Goal: Task Accomplishment & Management: Use online tool/utility

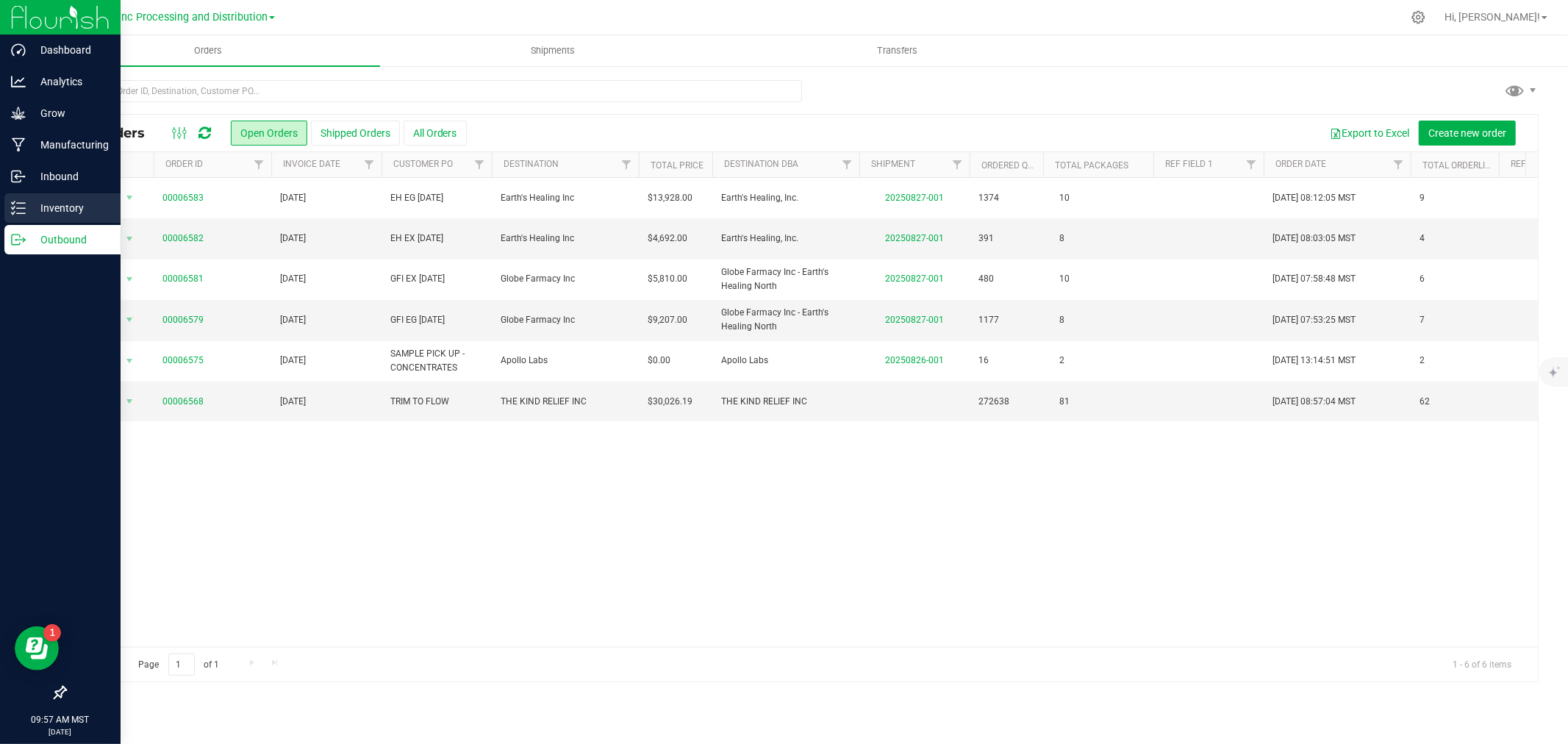
click at [22, 218] on div "Inventory" at bounding box center [62, 208] width 116 height 30
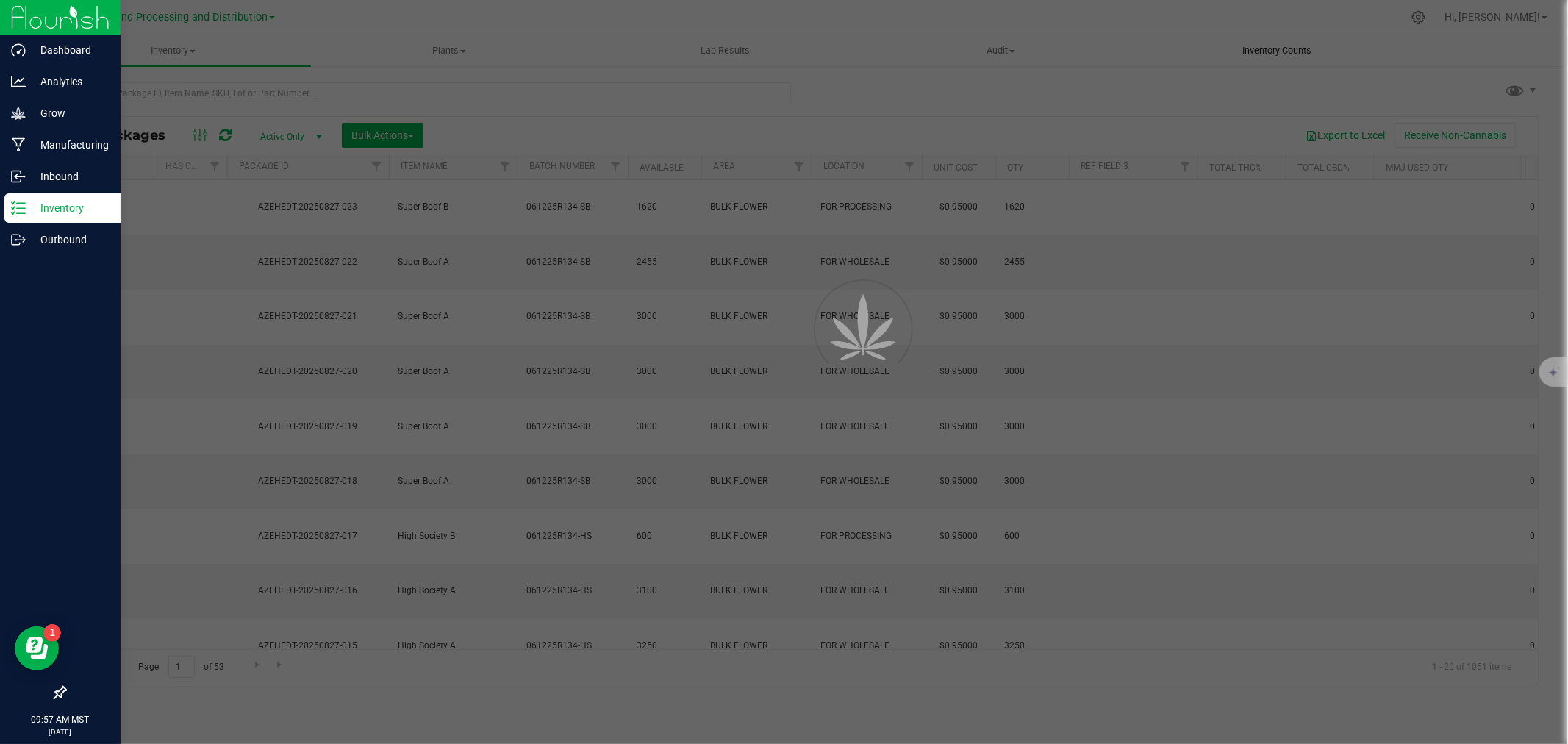
click at [1297, 47] on span "Inventory Counts" at bounding box center [1277, 50] width 109 height 14
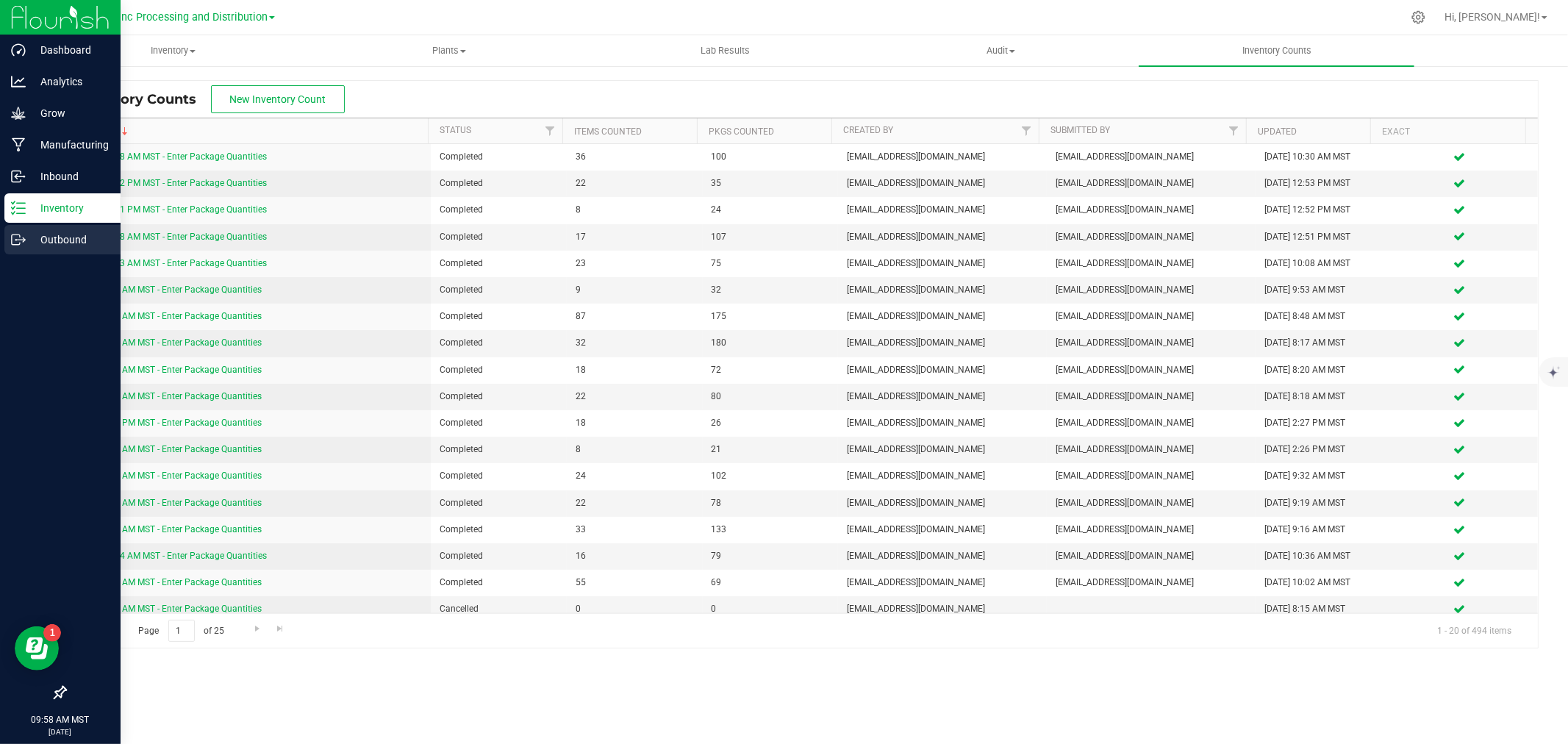
click at [27, 239] on p "Outbound" at bounding box center [69, 239] width 88 height 18
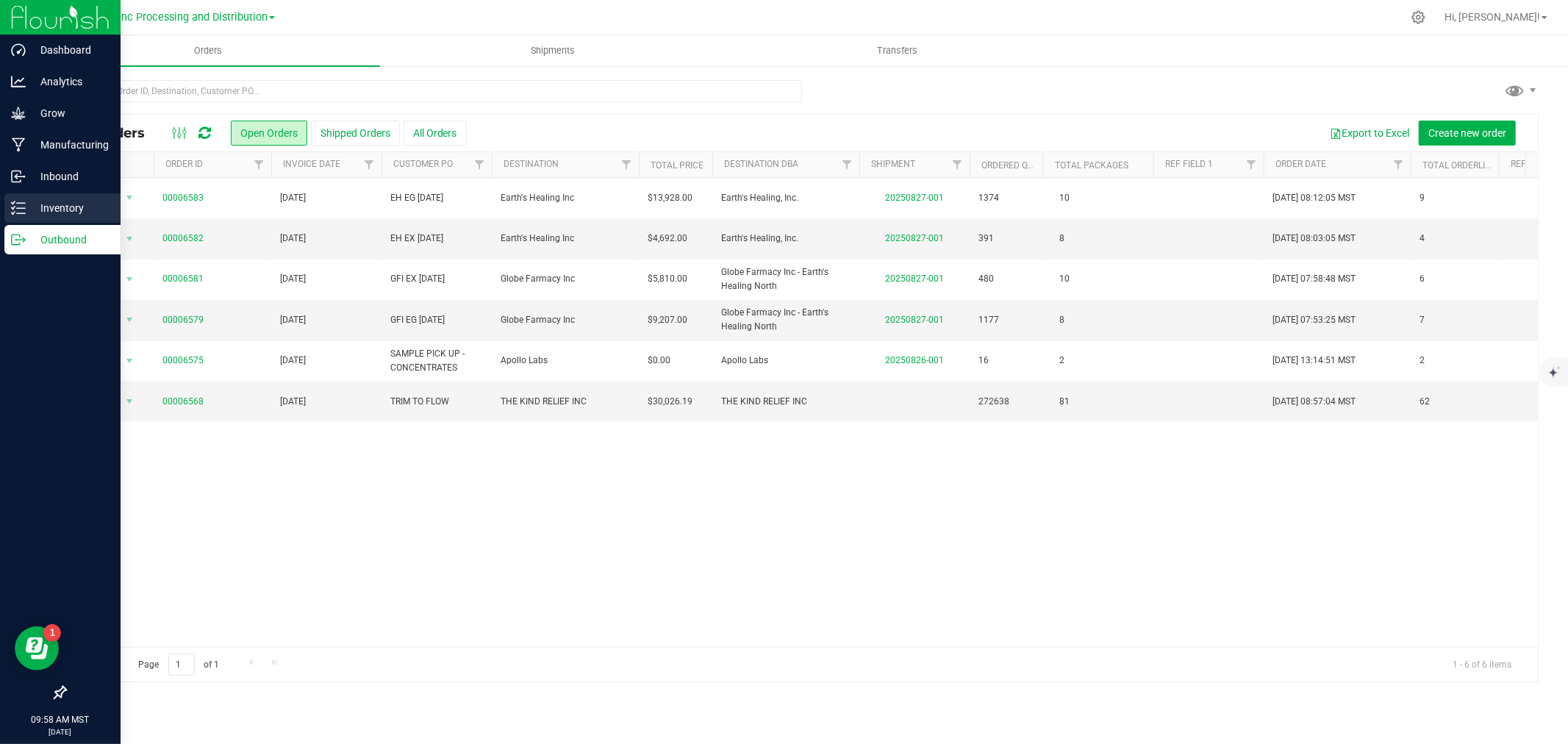
click at [26, 201] on p "Inventory" at bounding box center [69, 208] width 88 height 18
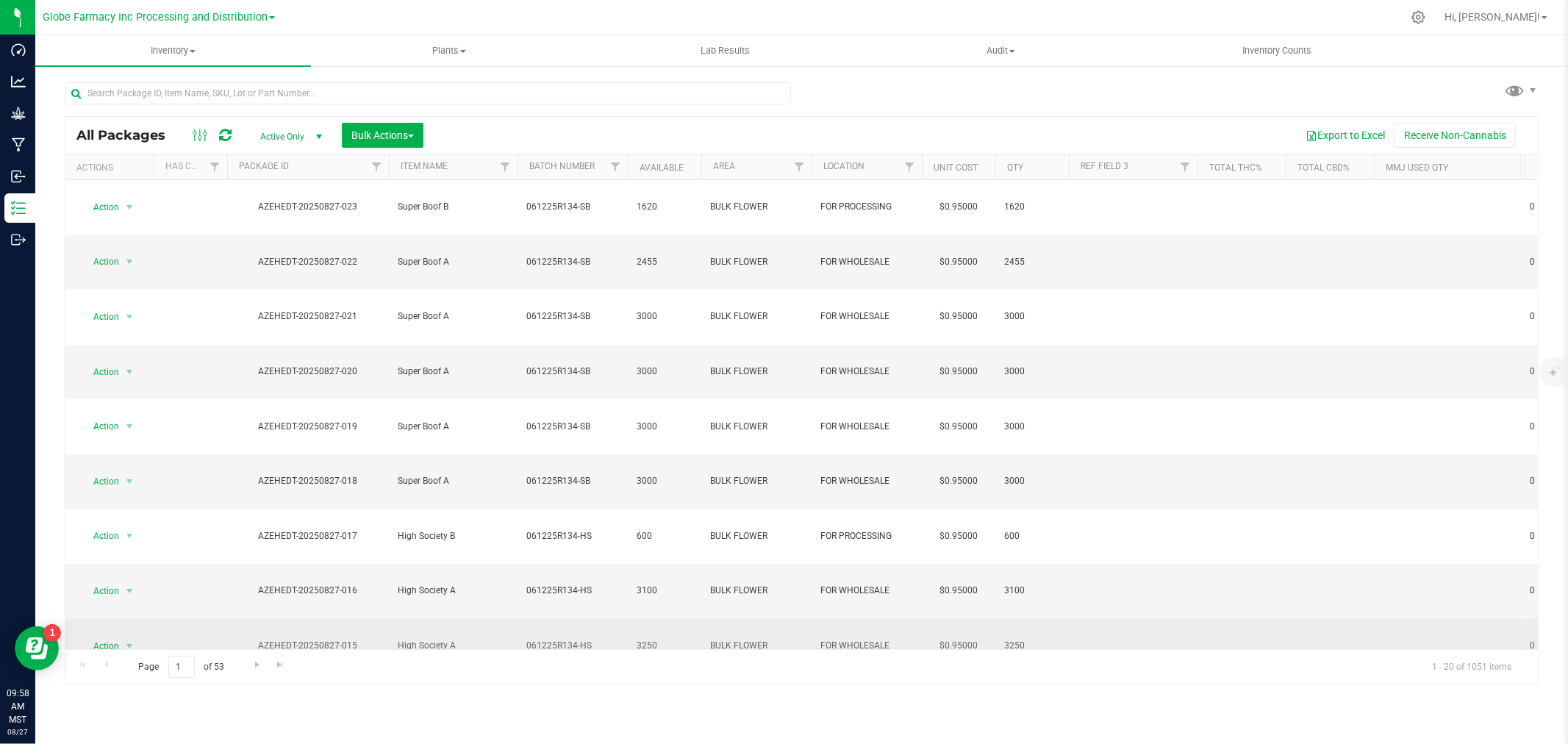
click at [600, 639] on span "061225R134-HS" at bounding box center [572, 645] width 93 height 14
type input "061225R134-H"
click at [601, 441] on div "All Packages Active Only Active Only Lab Samples Locked All Bulk Actions Add to…" at bounding box center [802, 400] width 1474 height 569
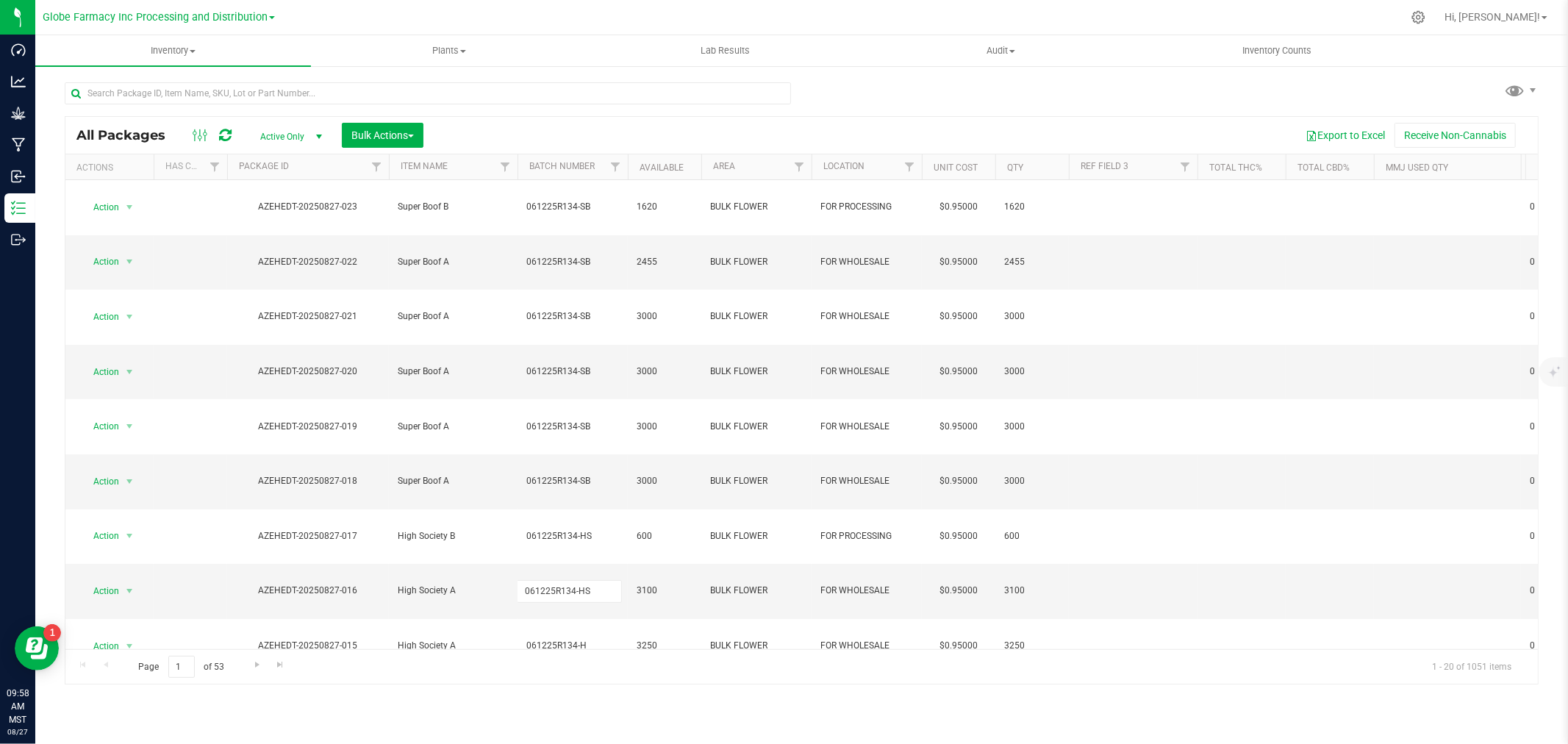
type input "061225R134-H"
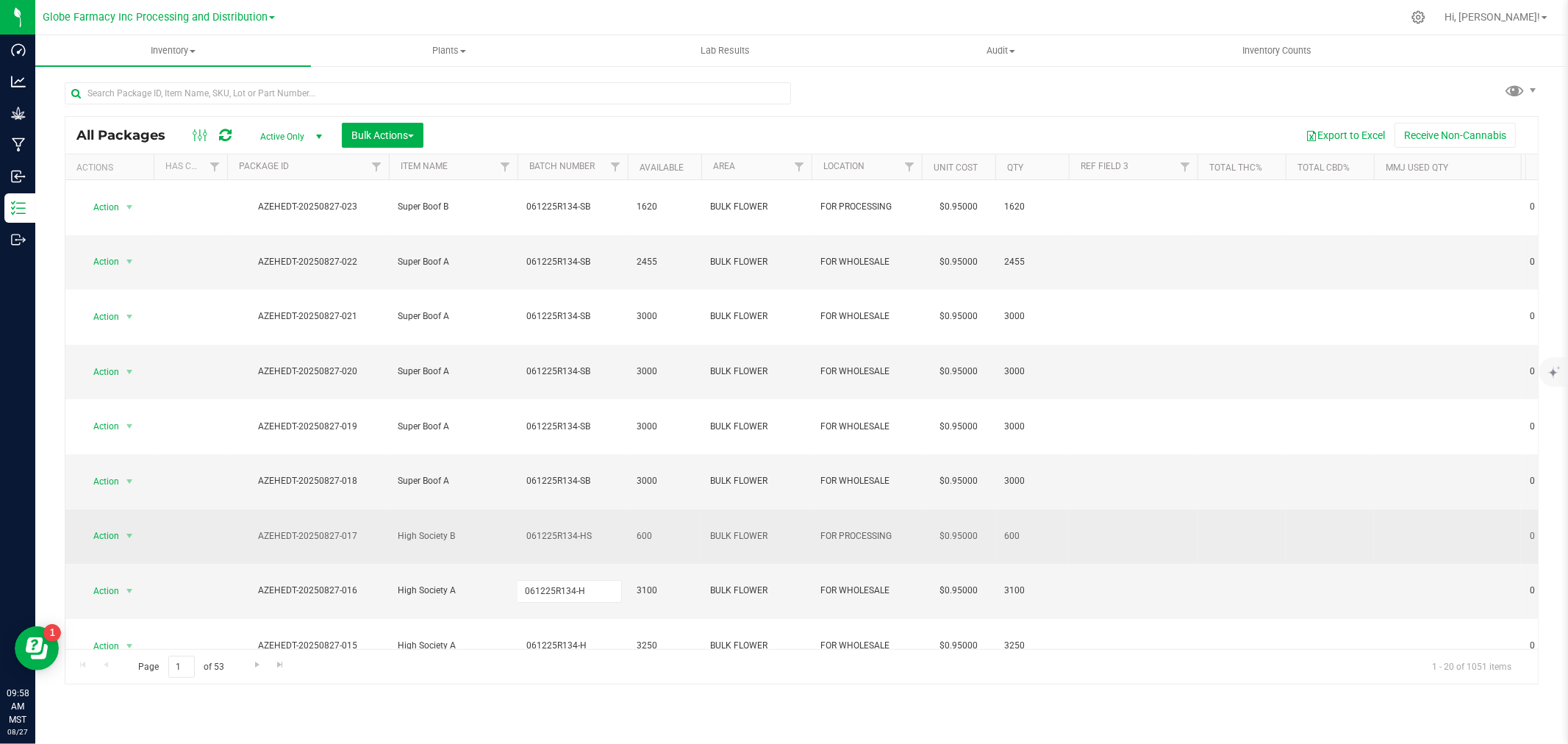
click at [606, 398] on div "All Packages Active Only Active Only Lab Samples Locked All Bulk Actions Add to…" at bounding box center [802, 400] width 1474 height 569
click at [606, 524] on input "061225R134-HS" at bounding box center [569, 536] width 105 height 23
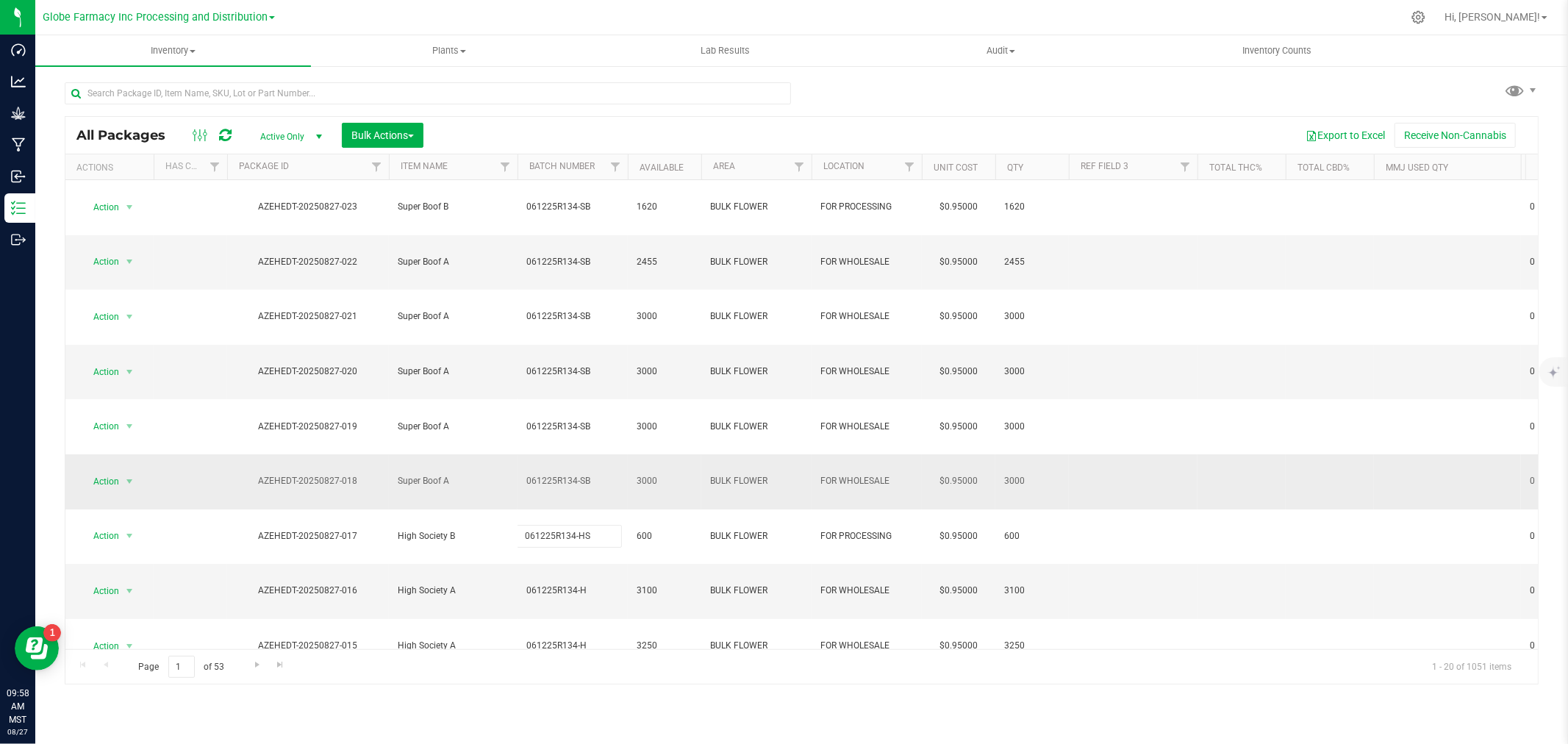
type input "061225R134-H"
click at [607, 368] on div "All Packages Active Only Active Only Lab Samples Locked All Bulk Actions Add to…" at bounding box center [802, 400] width 1474 height 569
type input "061225R134-S"
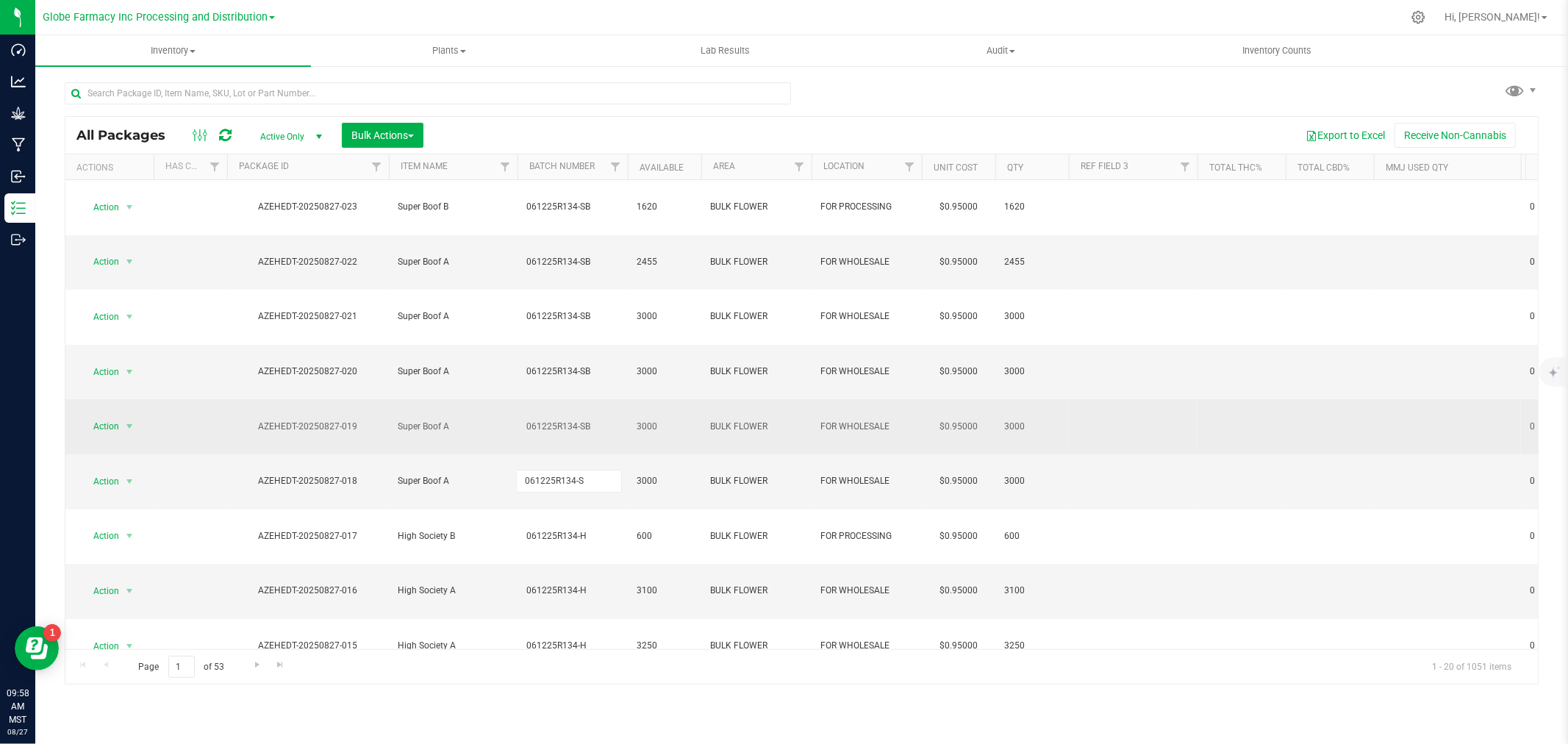
click at [610, 342] on div "All Packages Active Only Active Only Lab Samples Locked All Bulk Actions Add to…" at bounding box center [802, 400] width 1474 height 569
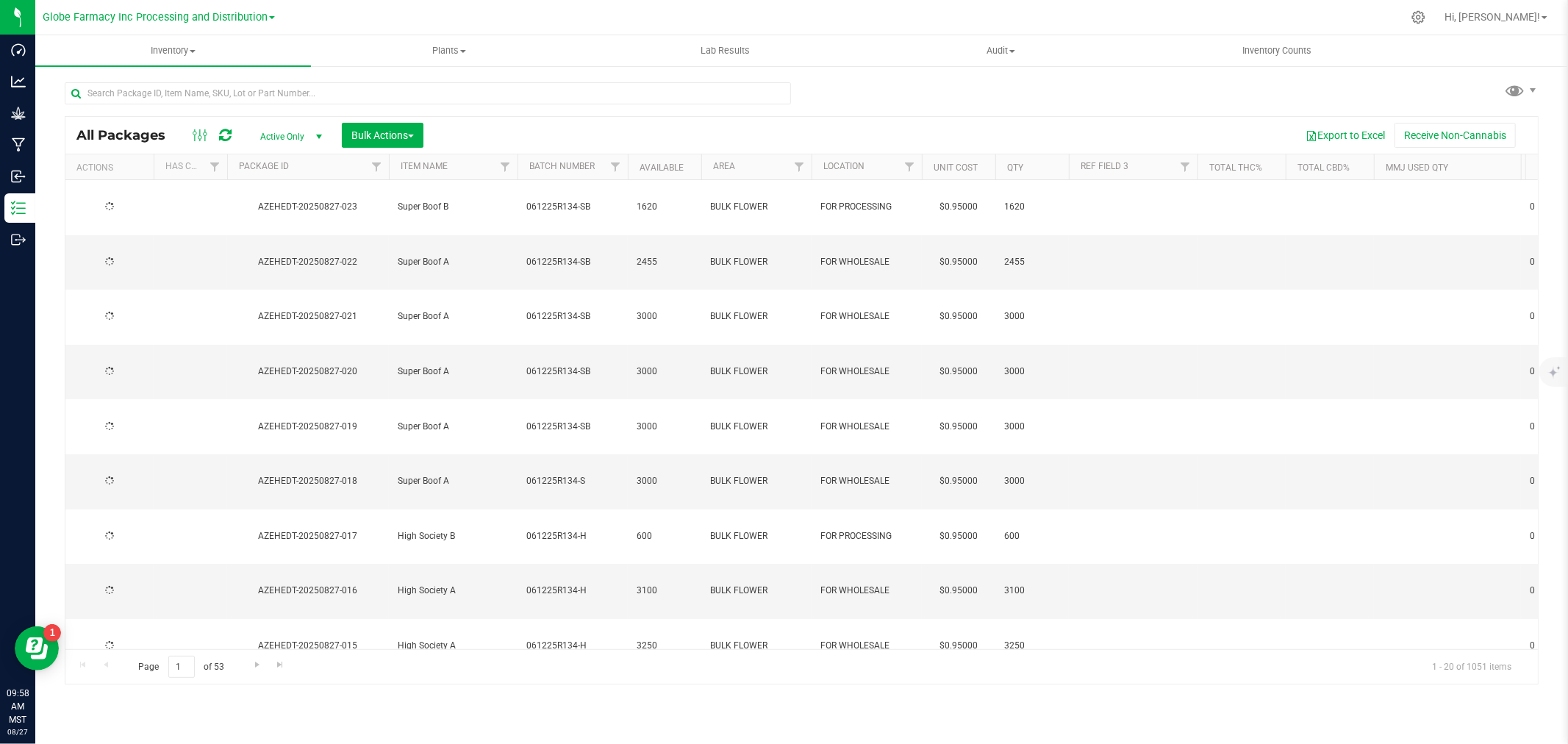
click at [611, 420] on span "061225R134-SB" at bounding box center [572, 426] width 93 height 14
type input "061225R134-S"
click at [615, 290] on div "All Packages Active Only Active Only Lab Samples Locked All Bulk Actions Add to…" at bounding box center [802, 400] width 1474 height 569
click at [615, 365] on span "061225R134-SB" at bounding box center [572, 371] width 93 height 14
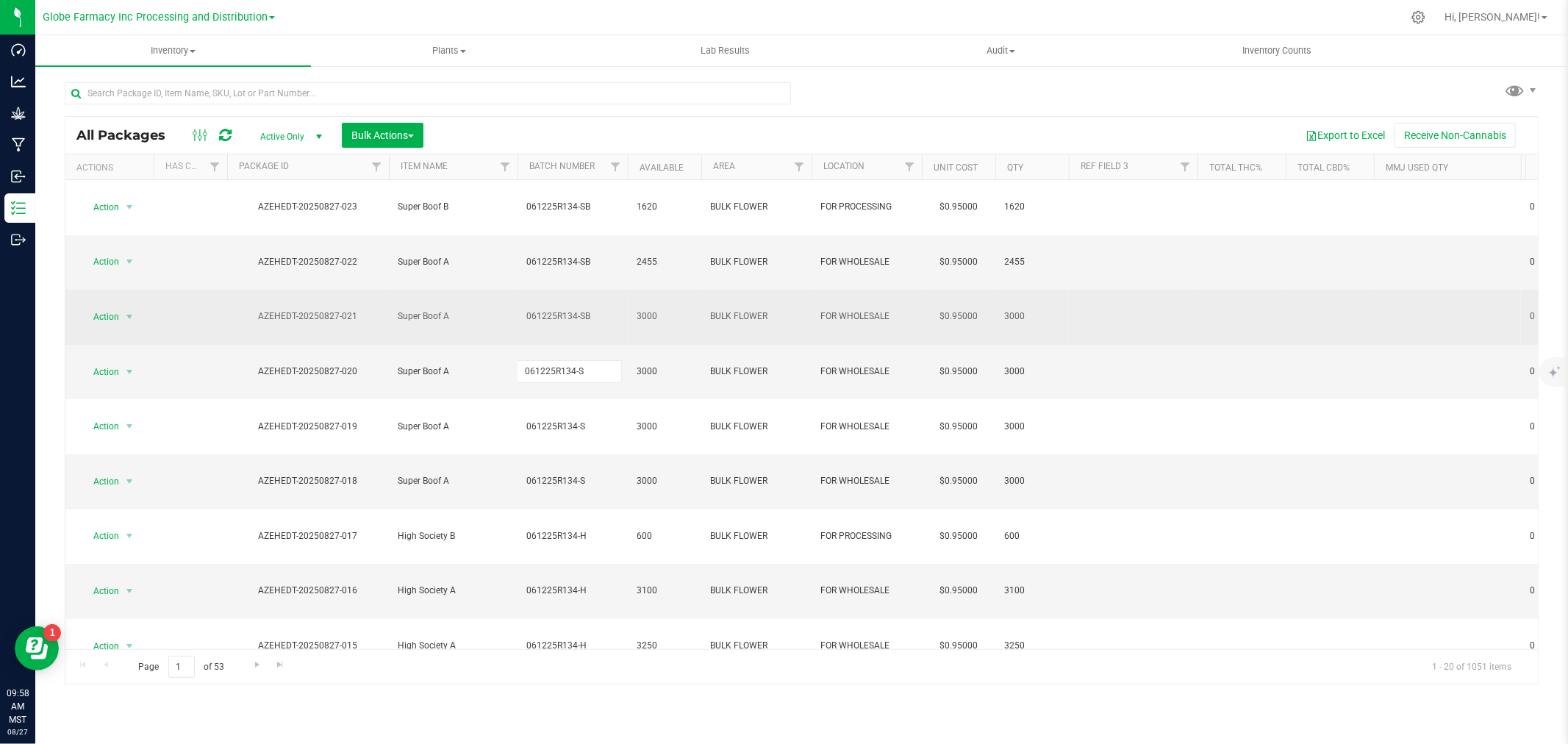
click at [616, 265] on div "All Packages Active Only Active Only Lab Samples Locked All Bulk Actions Add to…" at bounding box center [802, 400] width 1474 height 569
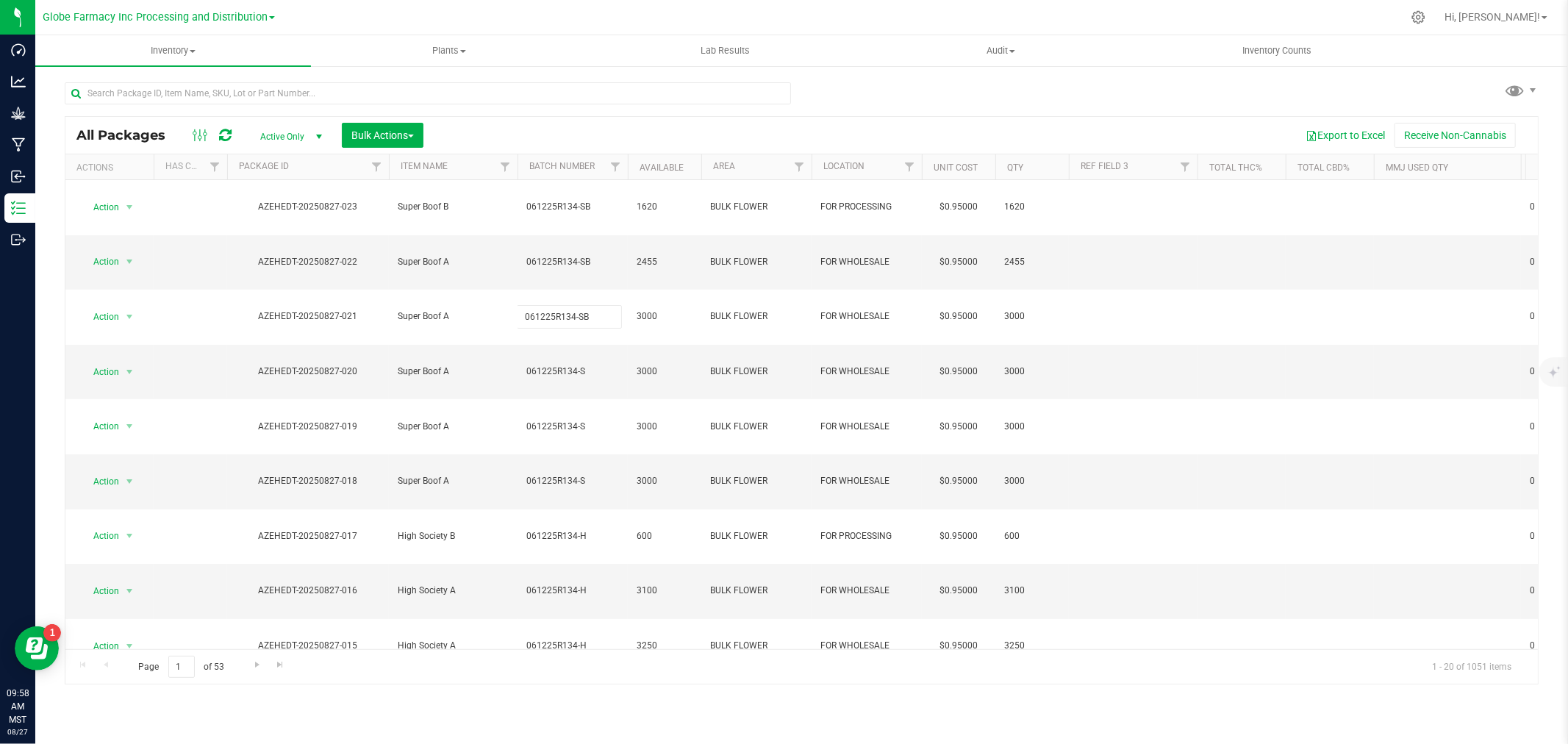
click at [616, 305] on input "061225R134-SB" at bounding box center [569, 316] width 105 height 23
type input "061225R134-S"
click at [620, 218] on div "All Packages Active Only Active Only Lab Samples Locked All Bulk Actions Add to…" at bounding box center [802, 400] width 1474 height 569
click at [597, 255] on span "061225R134-SB" at bounding box center [572, 261] width 93 height 14
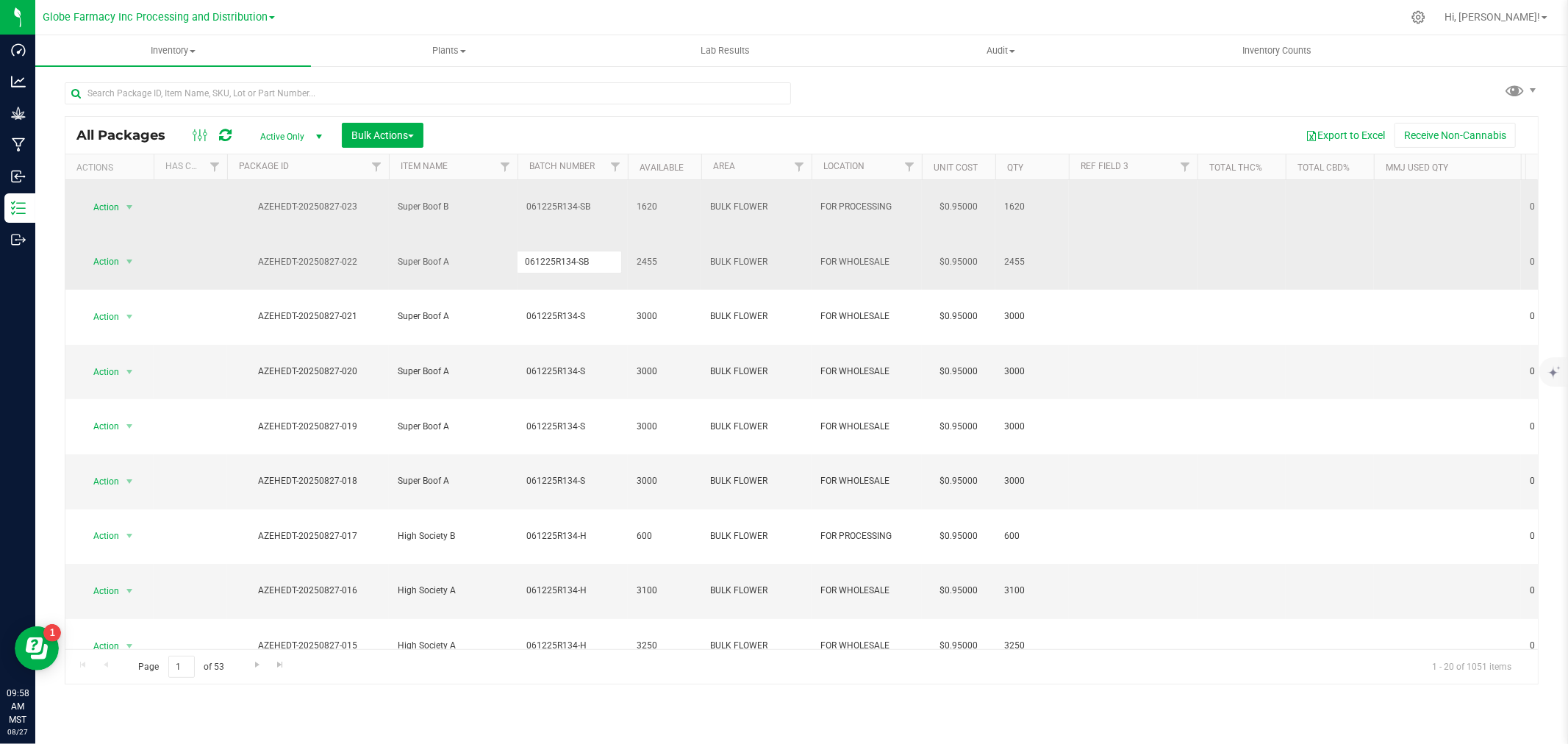
type input "061225R134-S"
click at [599, 190] on div "All Packages Active Only Active Only Lab Samples Locked All Bulk Actions Add to…" at bounding box center [802, 400] width 1474 height 569
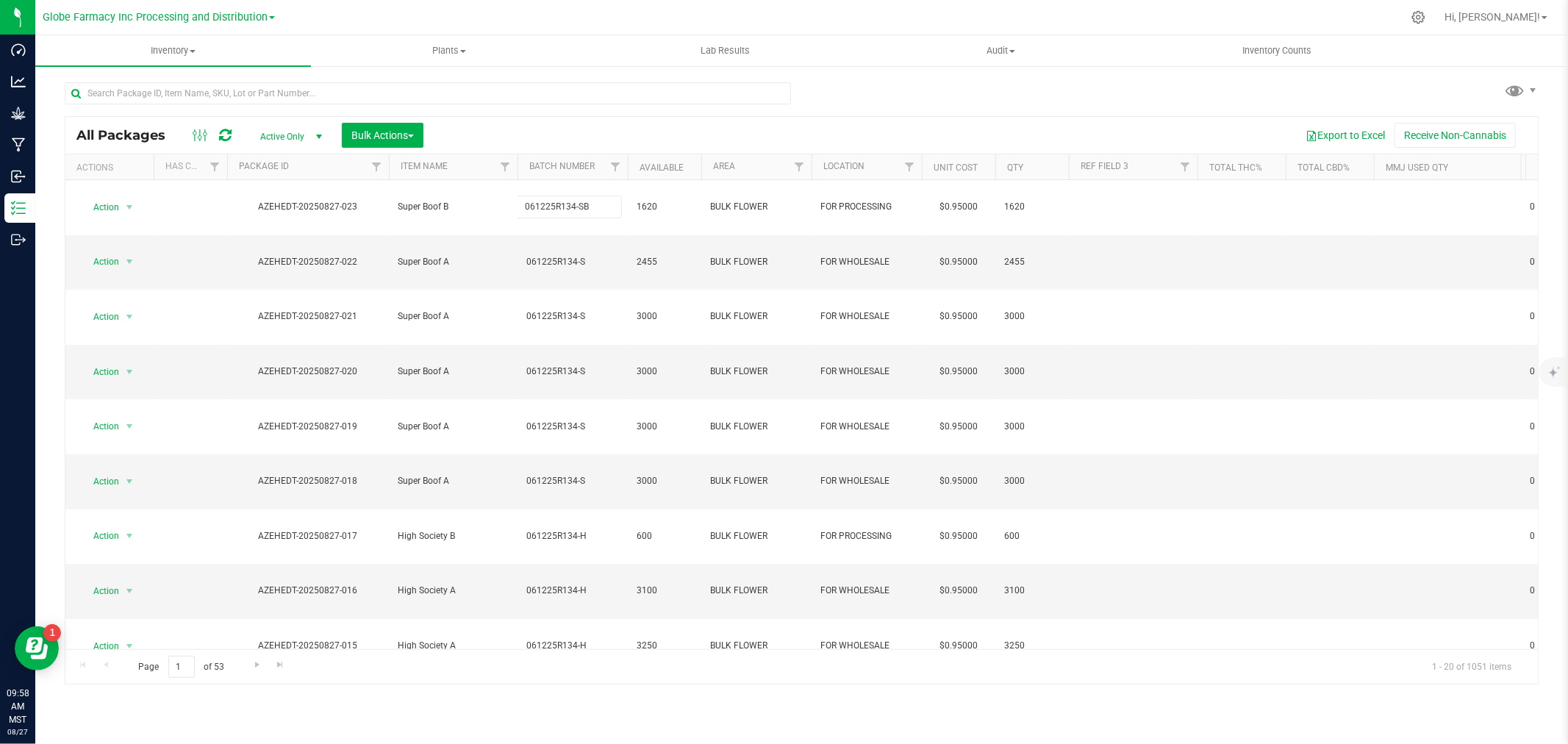
type input "061225R134-S"
click at [596, 245] on div "All Packages Active Only Active Only Lab Samples Locked All Bulk Actions Add to…" at bounding box center [802, 400] width 1474 height 569
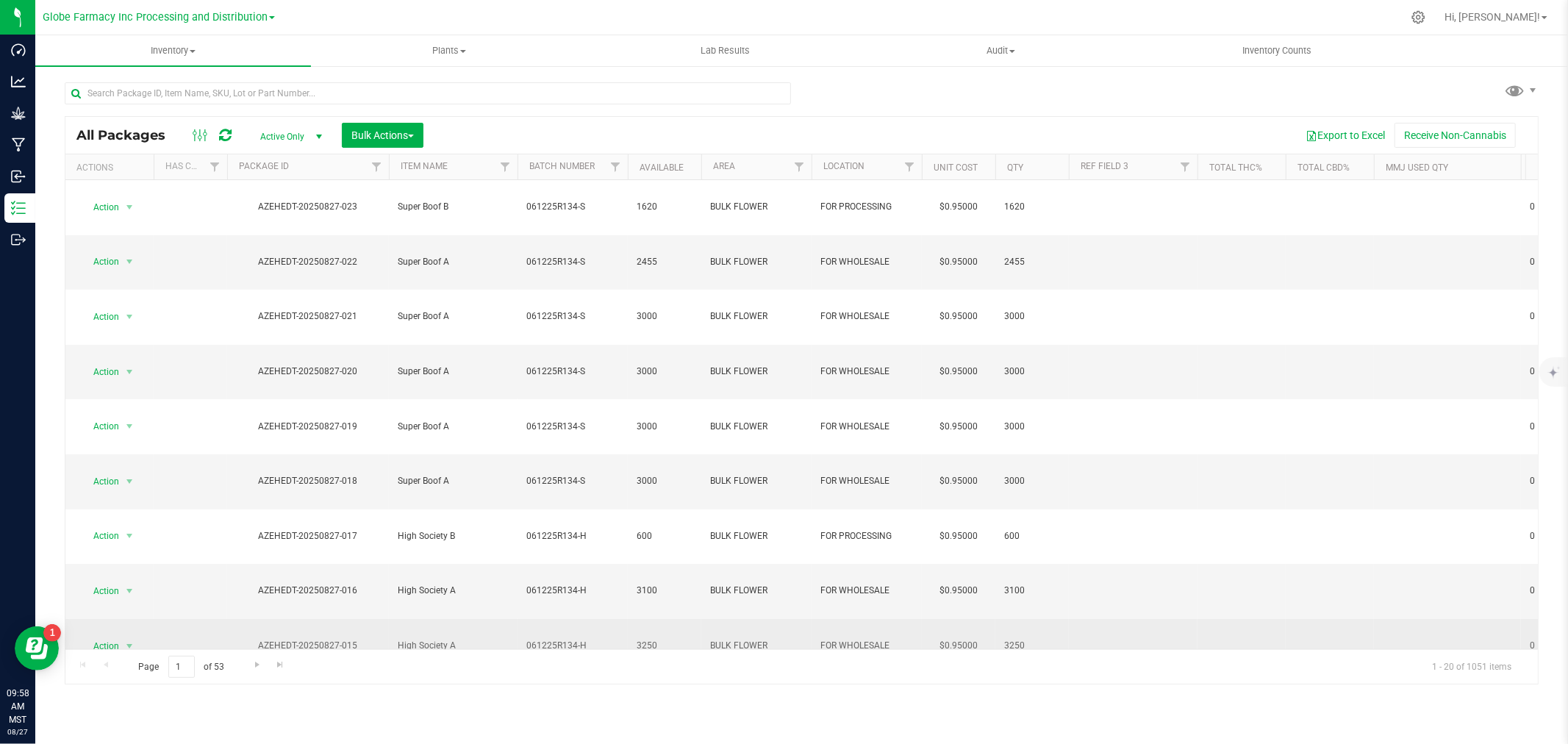
click at [612, 639] on span "061225R134-H" at bounding box center [572, 645] width 93 height 14
type input "061225R134-Hs"
click at [591, 437] on div "All Packages Active Only Active Only Lab Samples Locked All Bulk Actions Add to…" at bounding box center [802, 400] width 1474 height 569
click at [589, 639] on span "061225R134-Hs" at bounding box center [572, 645] width 93 height 14
type input "061225R134-HS"
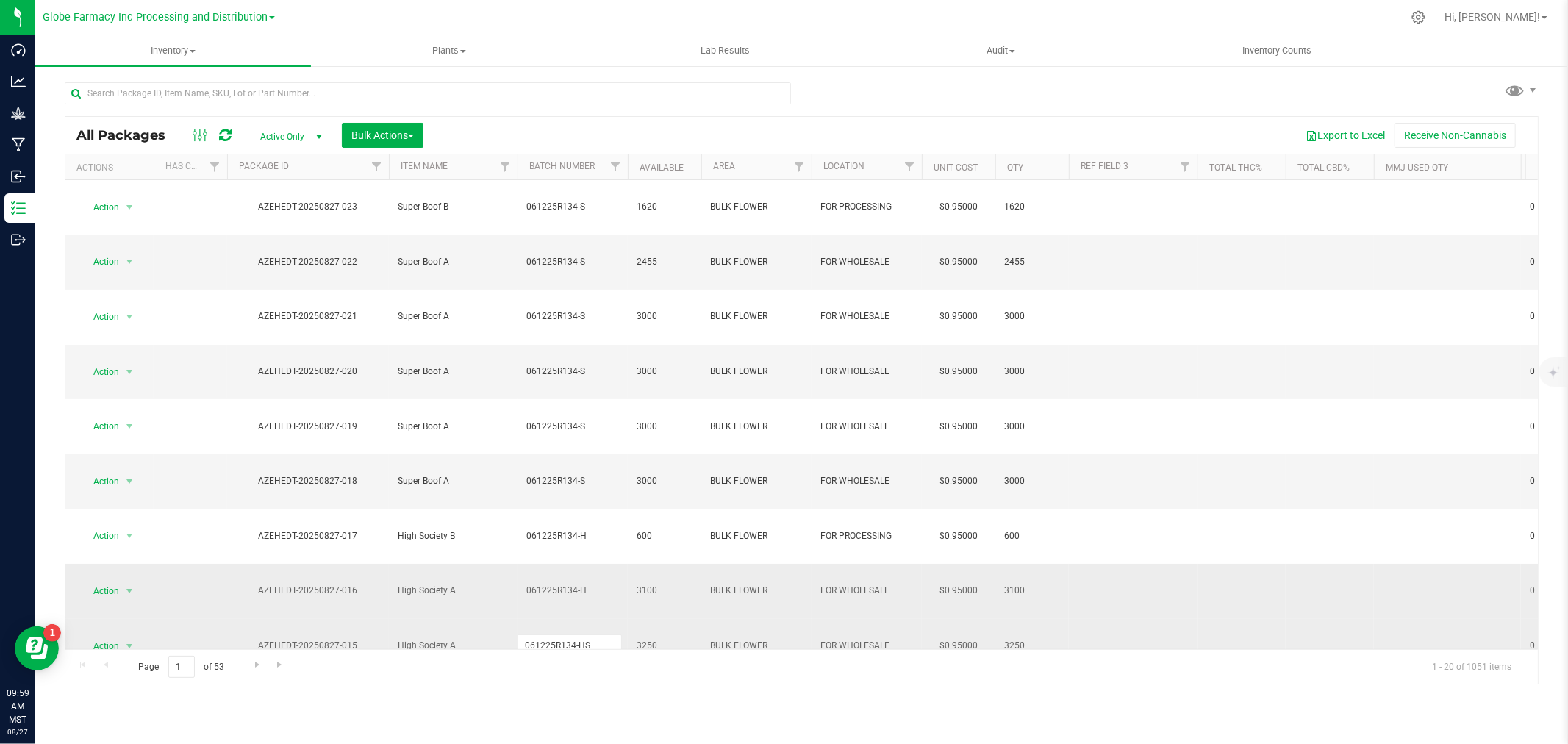
click at [592, 430] on div "All Packages Active Only Active Only Lab Samples Locked All Bulk Actions Add to…" at bounding box center [802, 400] width 1474 height 569
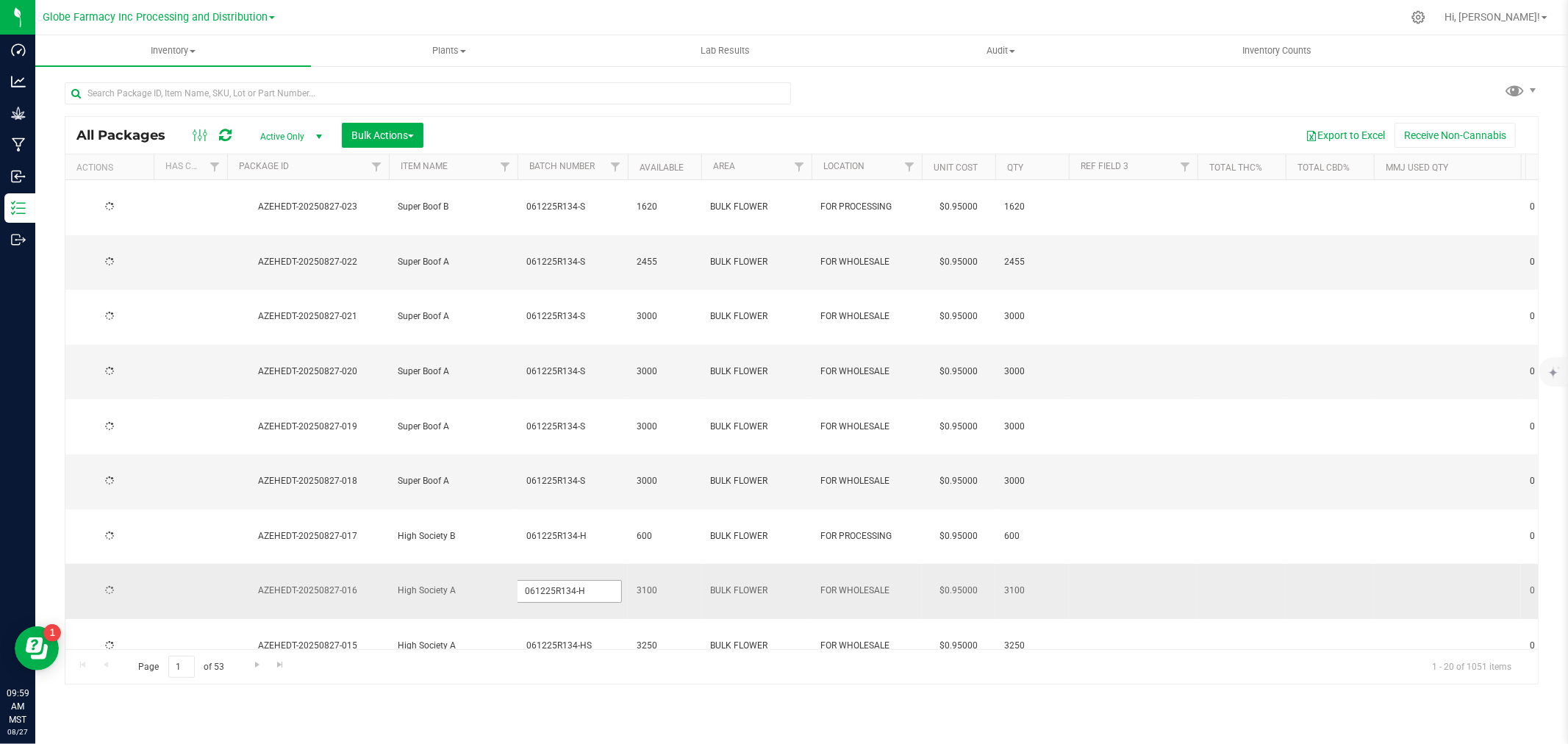
click at [592, 580] on input "061225R134-H" at bounding box center [569, 591] width 105 height 23
type input "061225R134-HS"
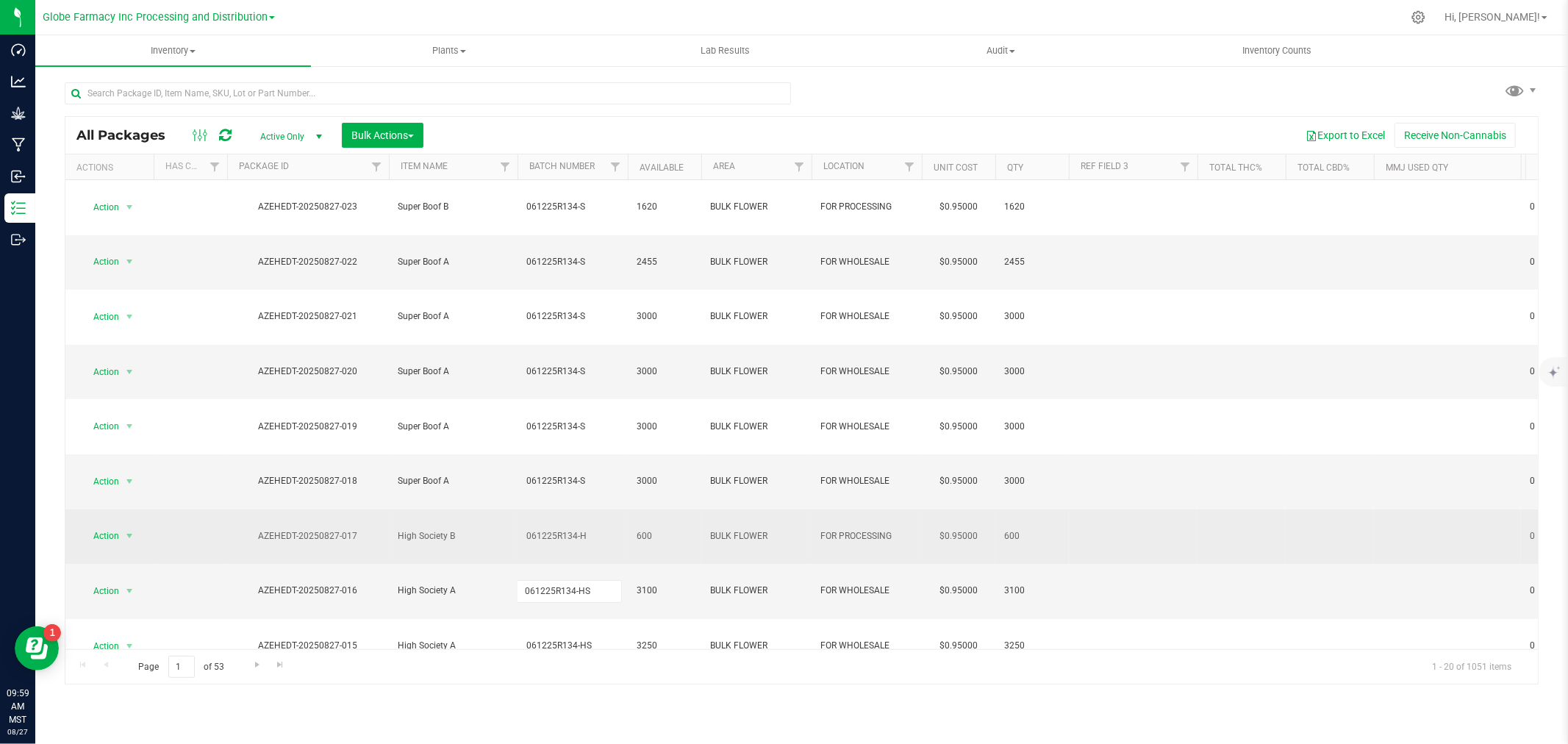
click at [592, 412] on div "All Packages Active Only Active Only Lab Samples Locked All Bulk Actions Add to…" at bounding box center [802, 400] width 1474 height 569
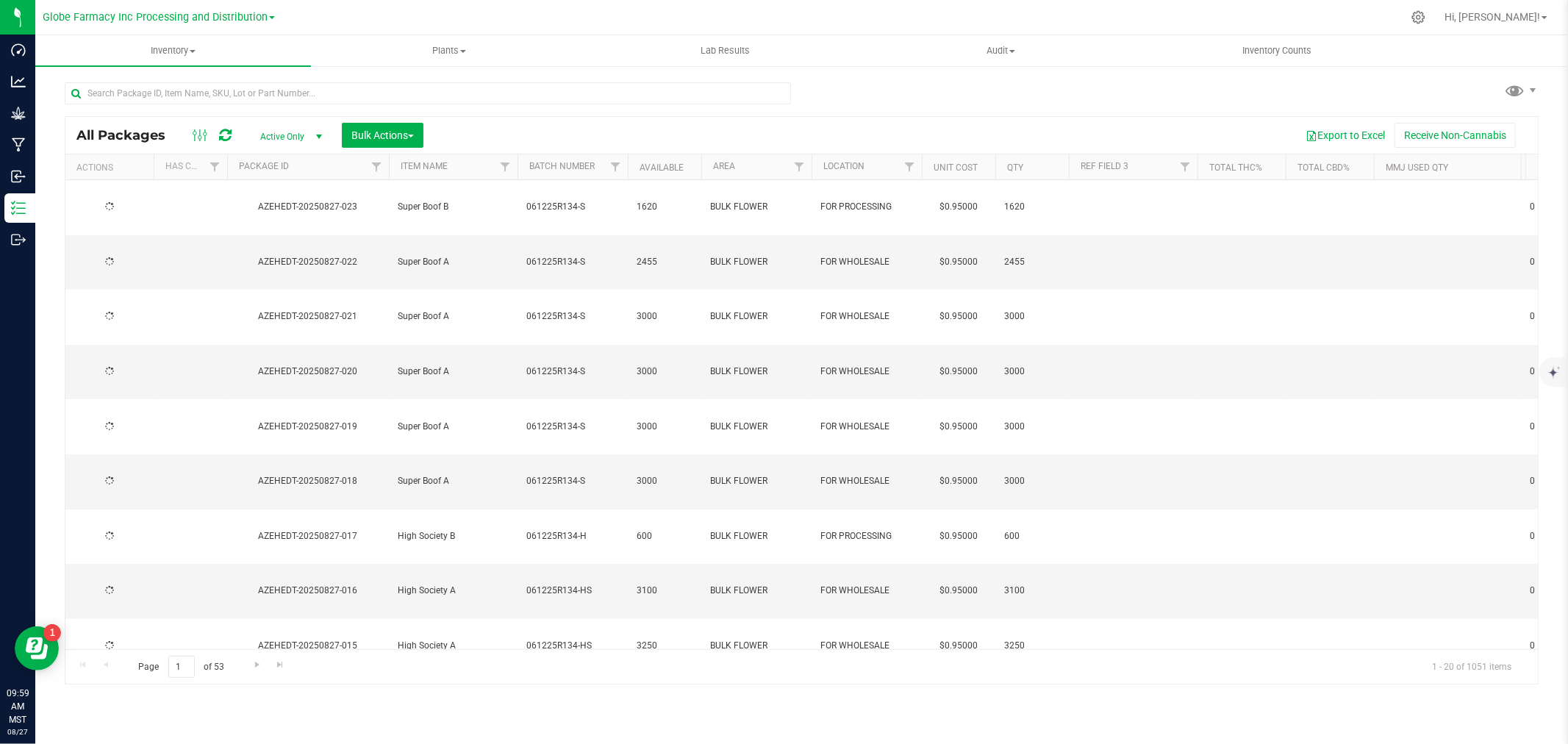
click at [593, 529] on span "061225R134-H" at bounding box center [572, 536] width 93 height 14
click at [593, 370] on div "All Packages Active Only Active Only Lab Samples Locked All Bulk Actions Add to…" at bounding box center [802, 400] width 1474 height 569
click at [593, 474] on span "061225R134-S" at bounding box center [572, 481] width 93 height 14
type input "061225R134-SB"
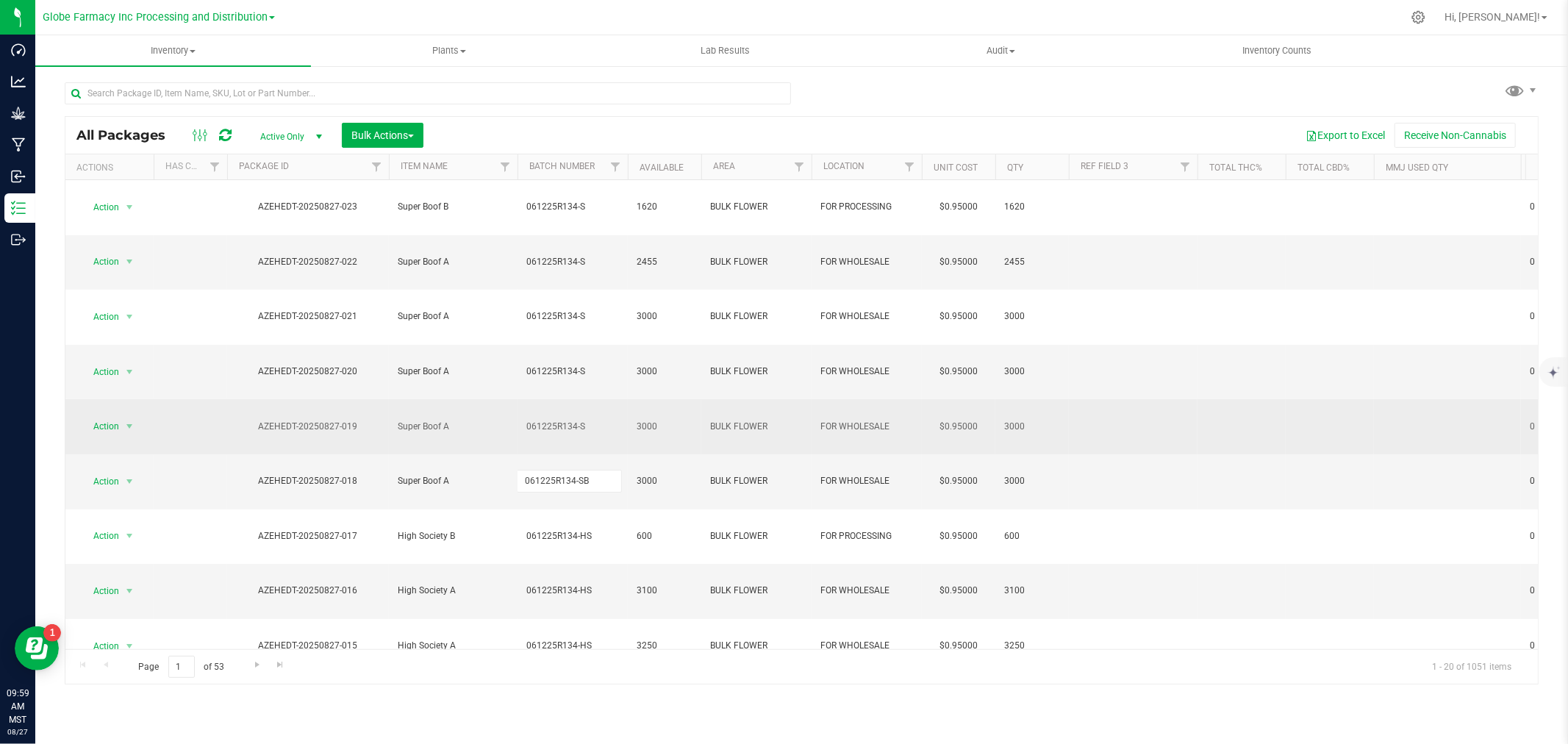
click at [613, 347] on div "All Packages Active Only Active Only Lab Samples Locked All Bulk Actions Add to…" at bounding box center [802, 400] width 1474 height 569
type input "061225R134-SB"
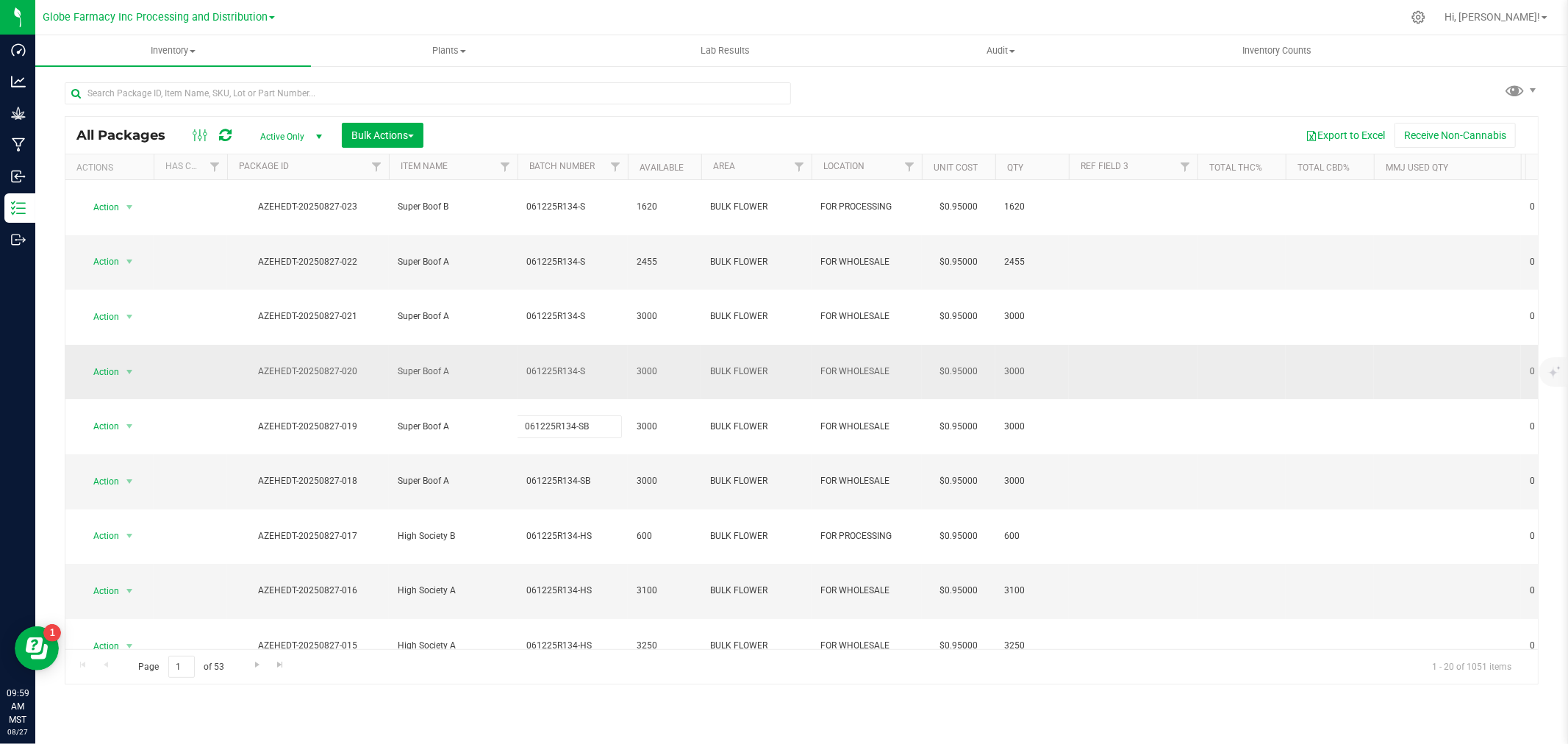
click at [592, 298] on div "All Packages Active Only Active Only Lab Samples Locked All Bulk Actions Add to…" at bounding box center [802, 400] width 1474 height 569
click at [592, 365] on span "061225R134-S" at bounding box center [572, 371] width 93 height 14
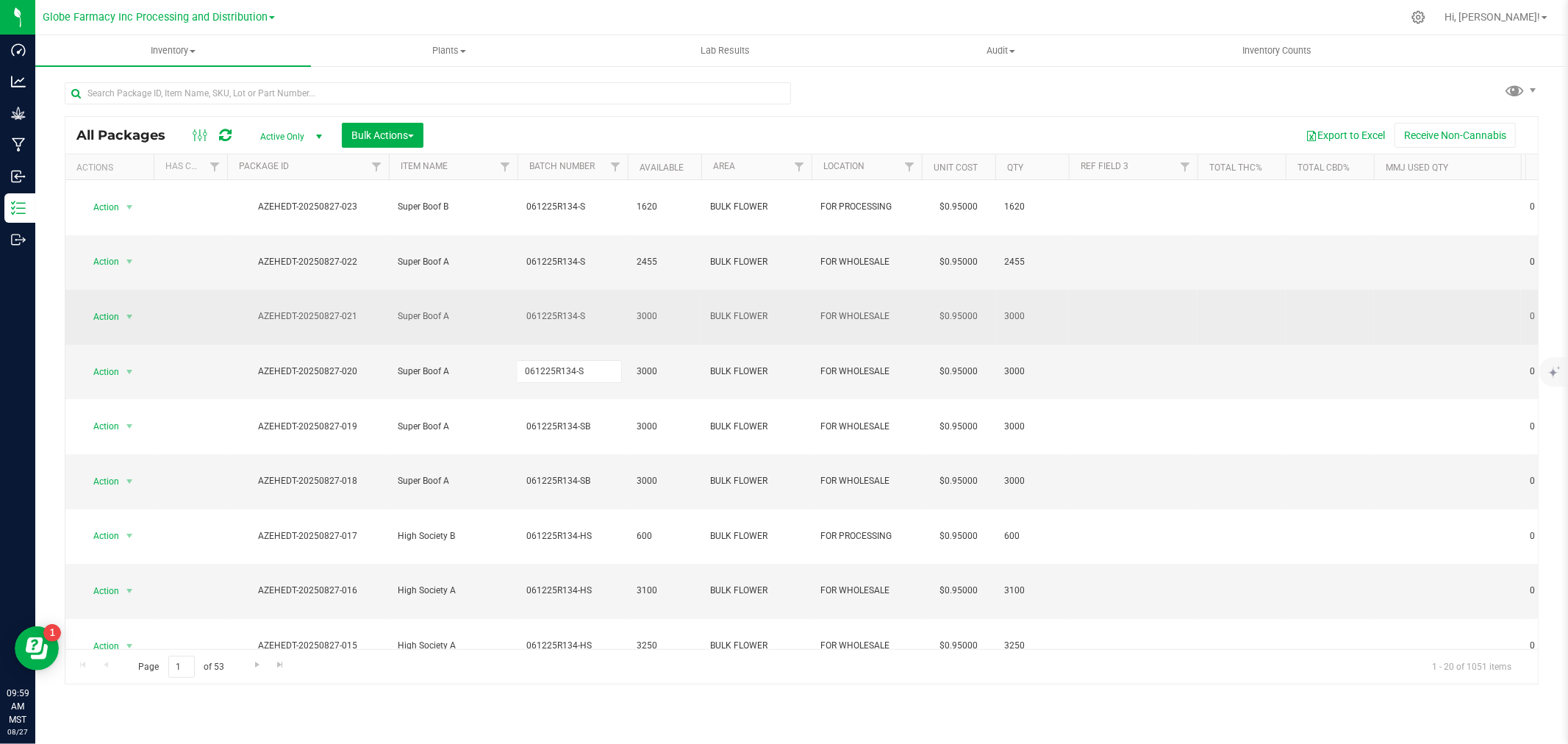
type input "061225R134-SB"
click at [592, 277] on div "All Packages Active Only Active Only Lab Samples Locked All Bulk Actions Add to…" at bounding box center [802, 400] width 1474 height 569
type input "061225R134-SB"
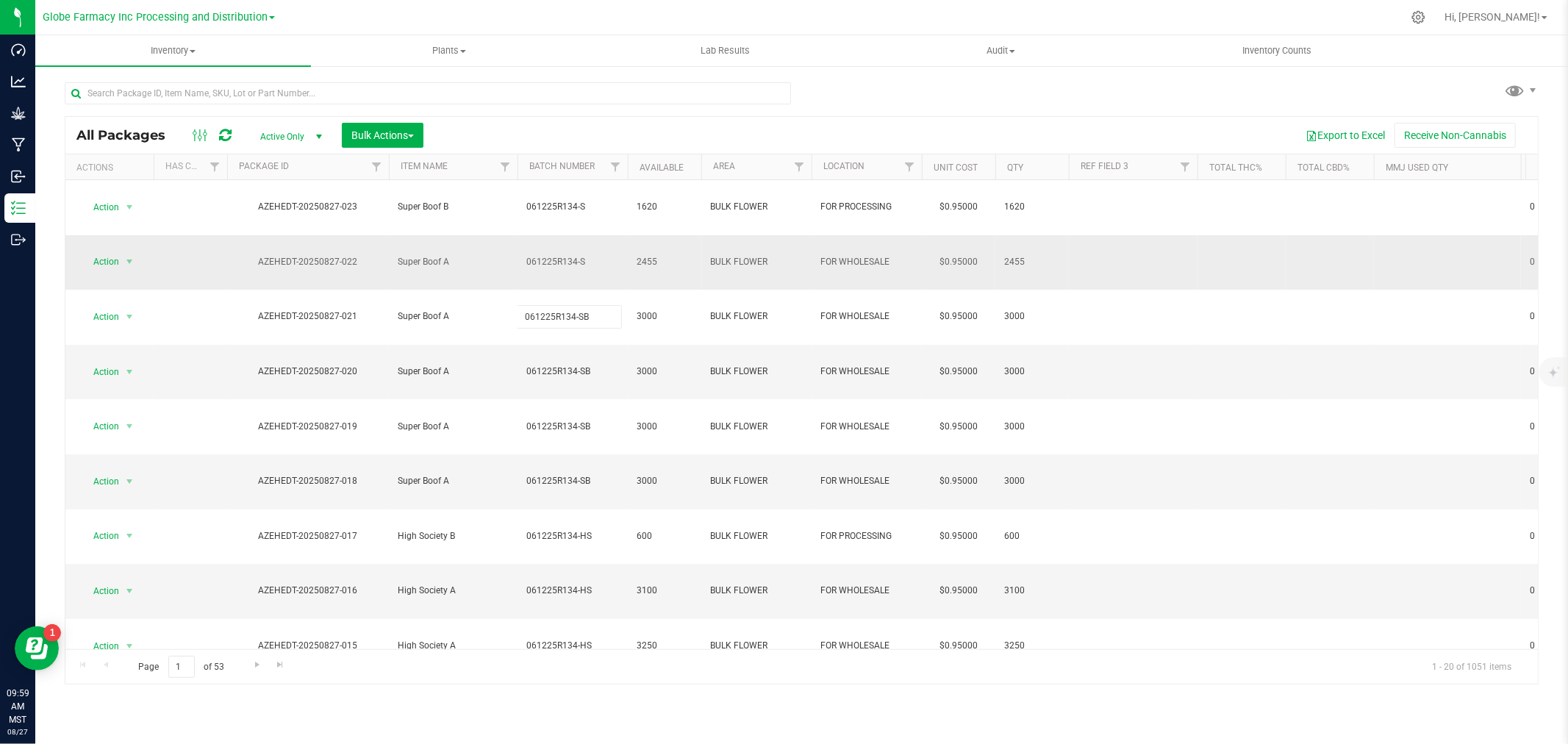
click at [596, 241] on div "All Packages Active Only Active Only Lab Samples Locked All Bulk Actions Add to…" at bounding box center [802, 400] width 1474 height 569
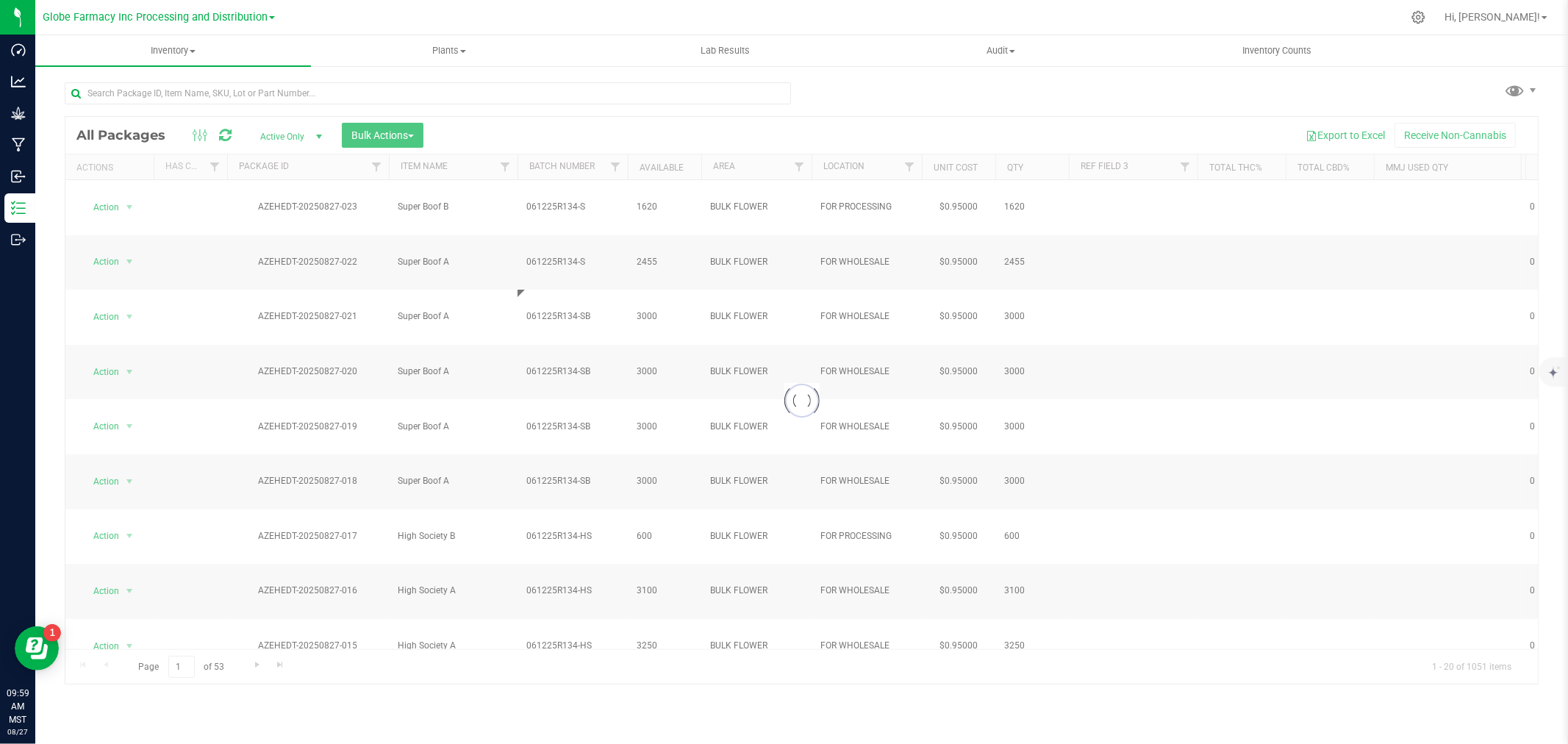
click at [596, 232] on div at bounding box center [802, 400] width 1472 height 568
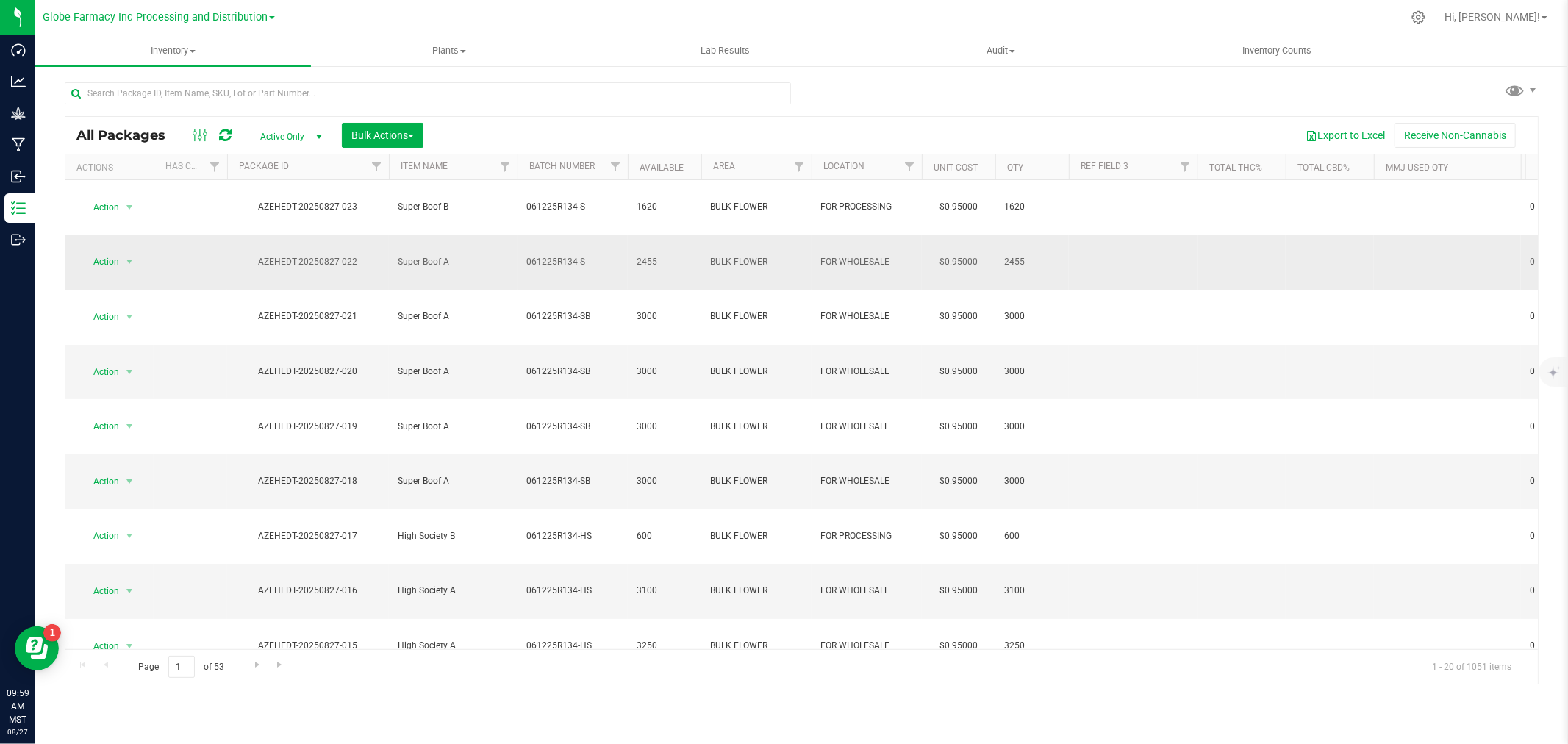
click at [592, 255] on span "061225R134-S" at bounding box center [572, 261] width 93 height 14
type input "061225R134-SB"
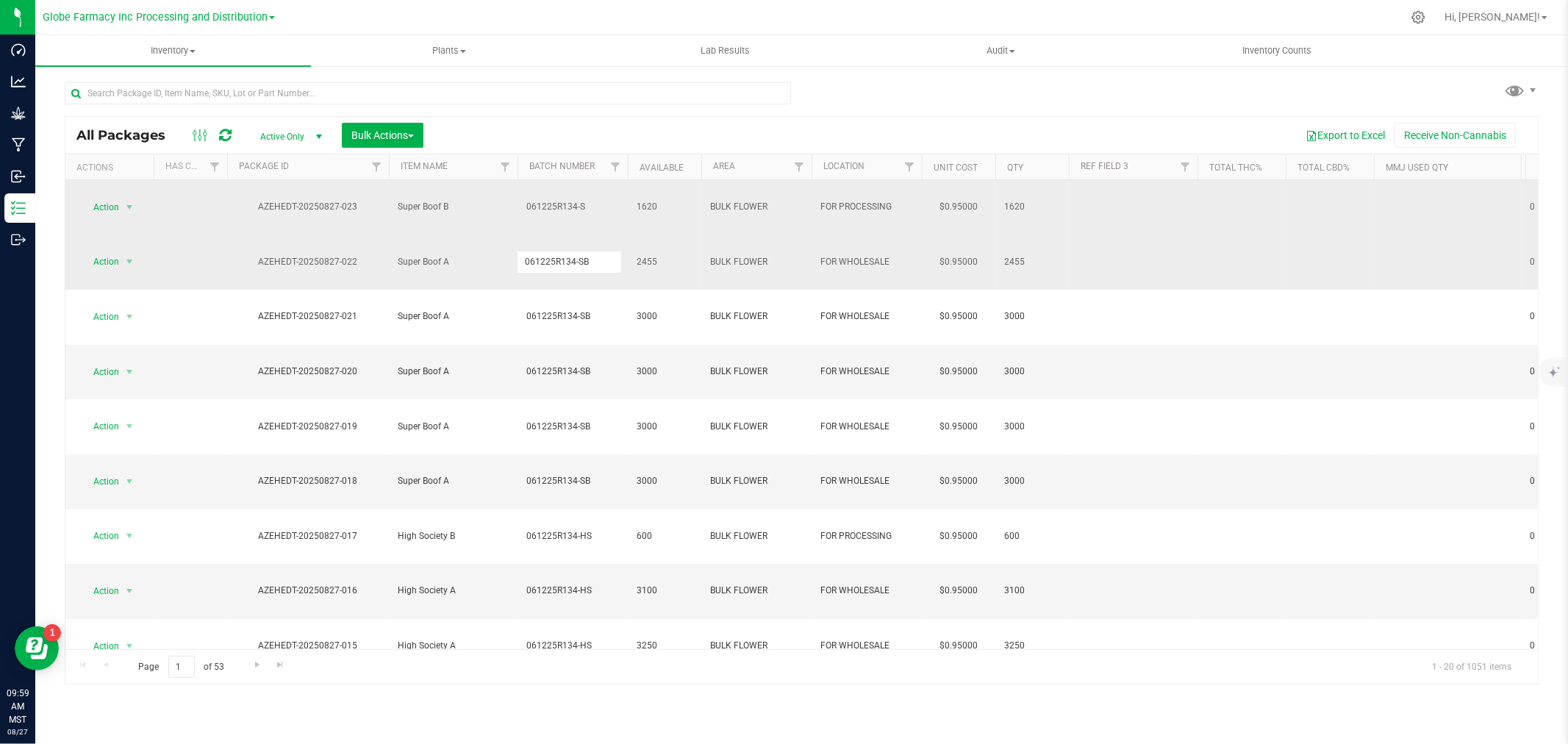
click at [592, 212] on div "All Packages Active Only Active Only Lab Samples Locked All Bulk Actions Add to…" at bounding box center [802, 400] width 1474 height 569
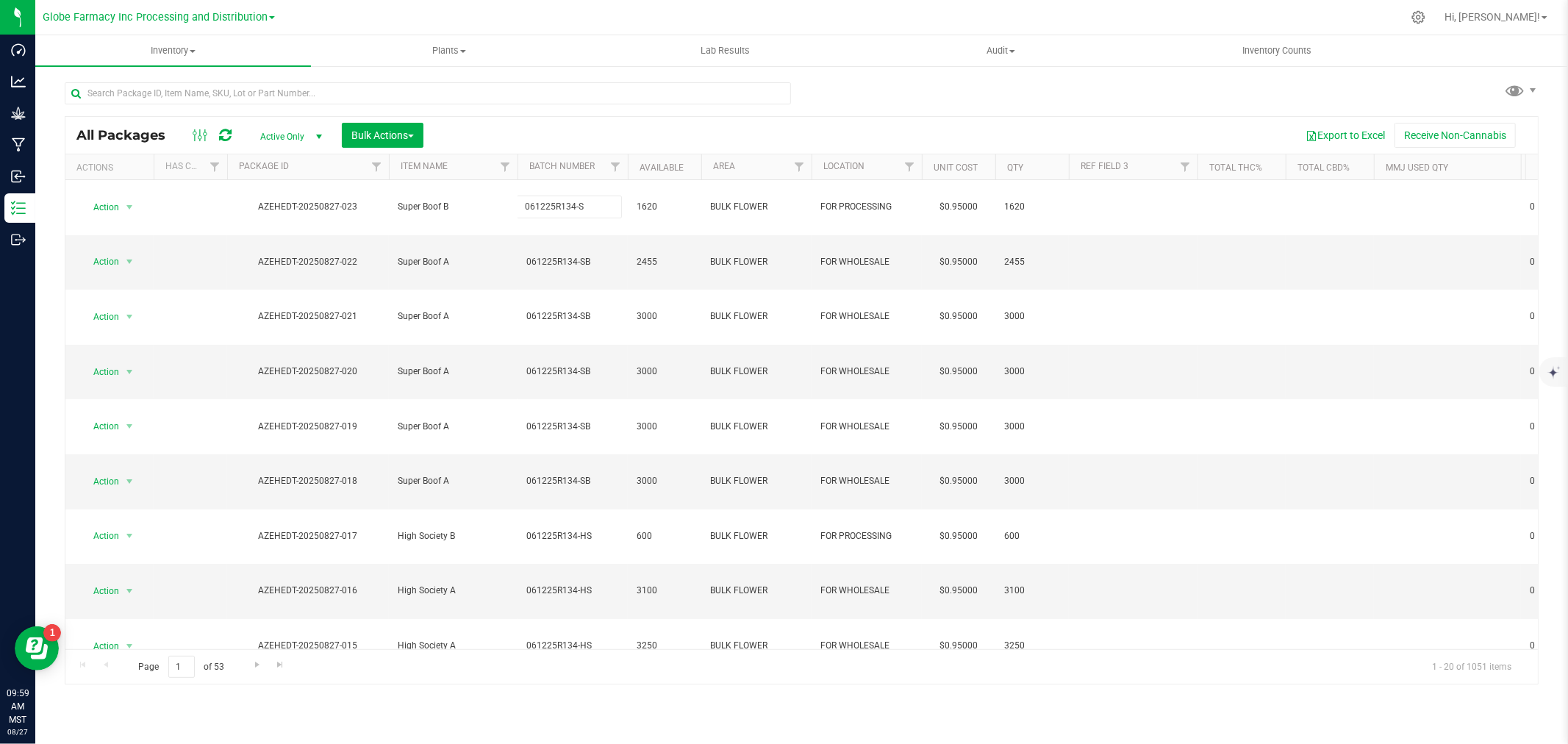
type input "061225R134-SB"
click at [607, 121] on div "All Packages Active Only Active Only Lab Samples Locked All Bulk Actions Add to…" at bounding box center [802, 400] width 1474 height 569
click at [228, 129] on icon at bounding box center [225, 135] width 13 height 14
